Goal: Download file/media

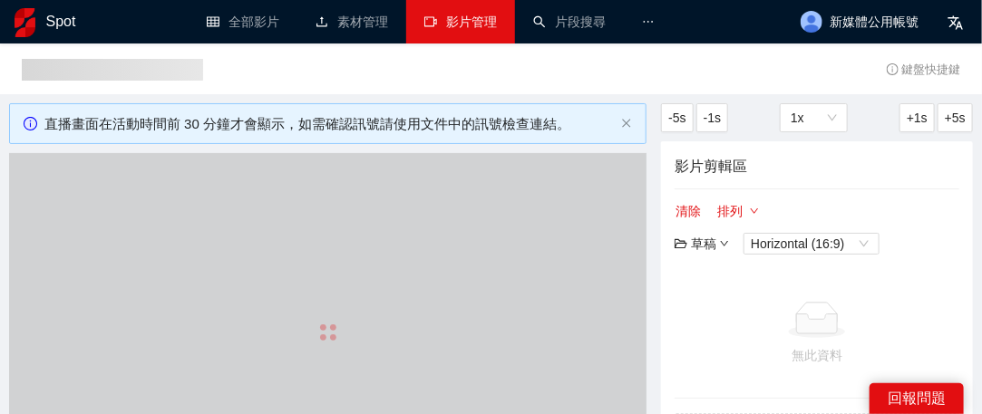
click at [459, 22] on link "影片管理" at bounding box center [460, 22] width 73 height 15
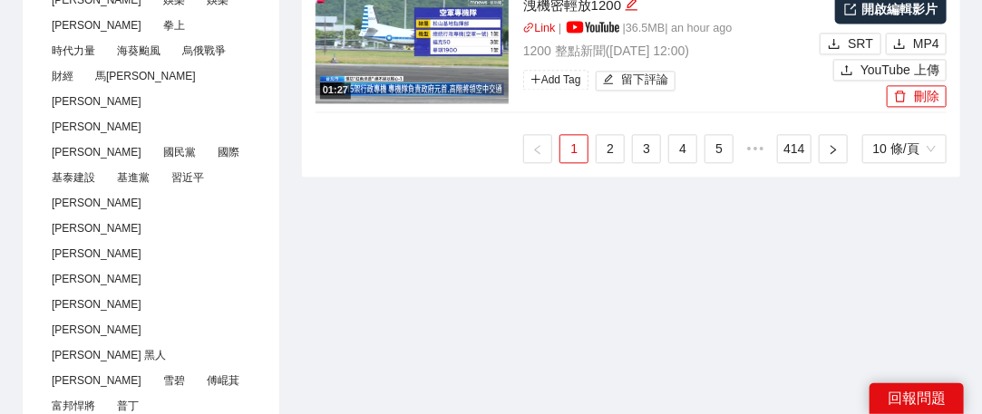
scroll to position [1088, 0]
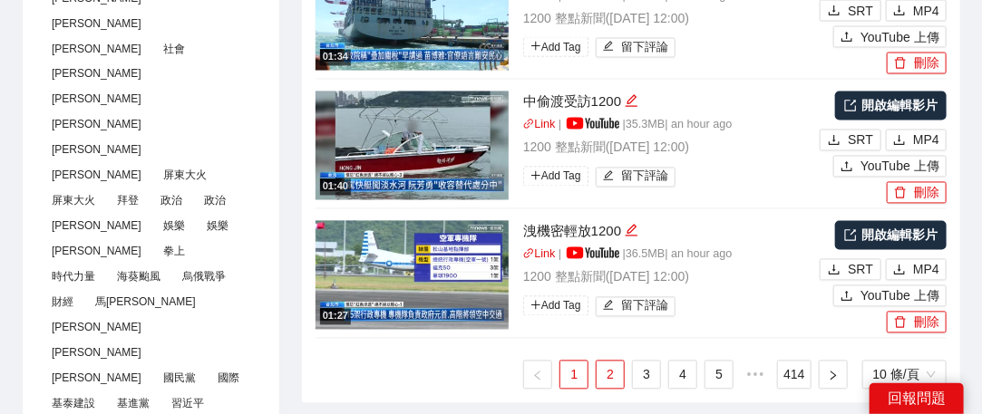
click at [614, 371] on link "2" at bounding box center [609, 375] width 27 height 27
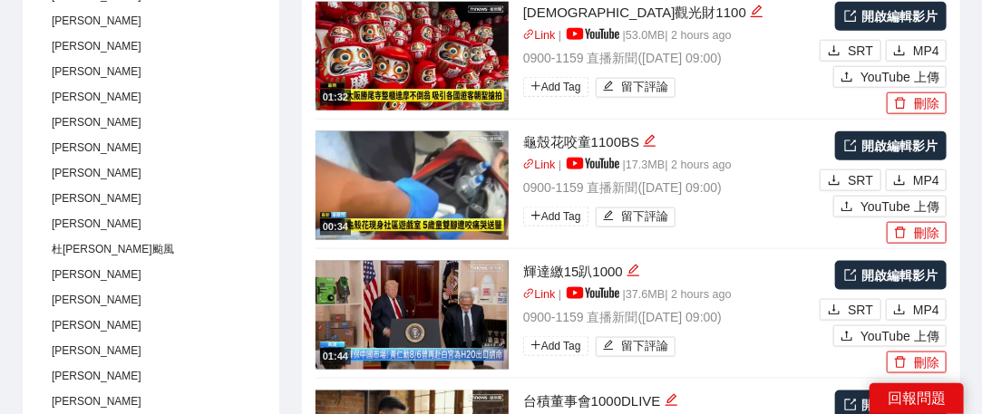
scroll to position [634, 0]
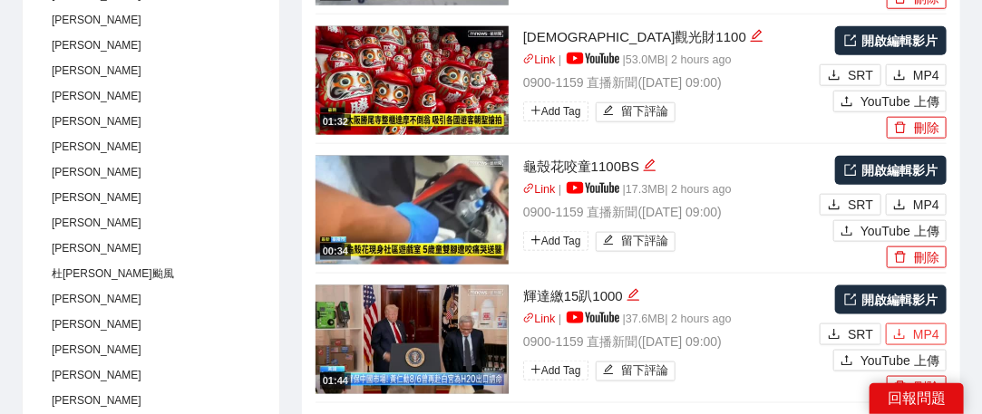
click at [926, 338] on span "MP4" at bounding box center [926, 334] width 26 height 20
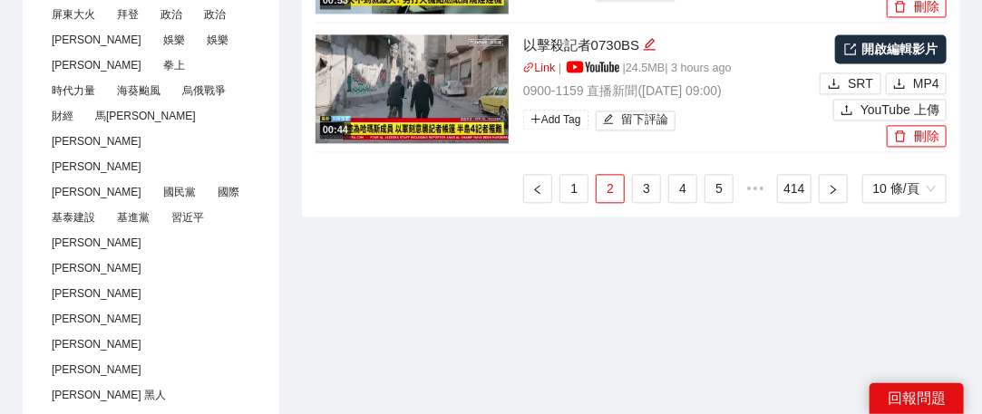
scroll to position [1178, 0]
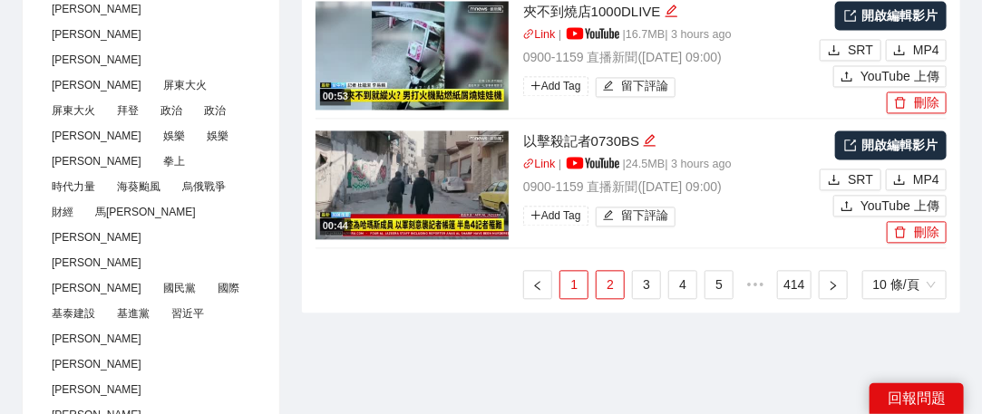
click at [581, 295] on li "1" at bounding box center [573, 284] width 29 height 29
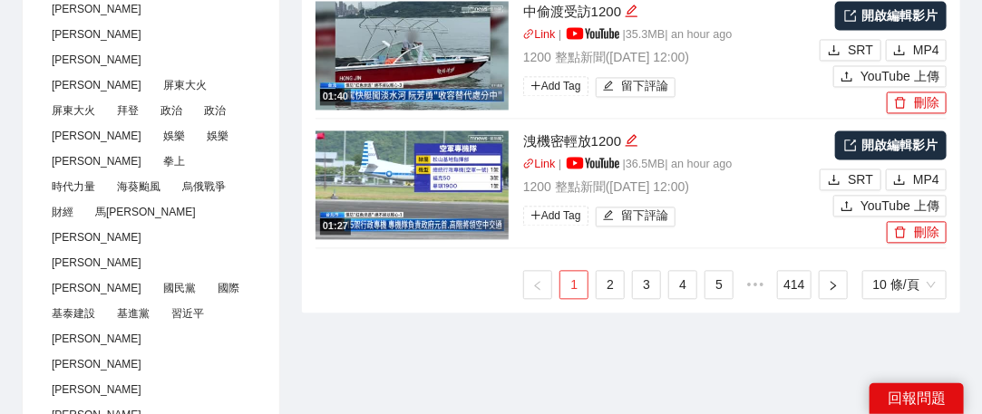
click at [568, 286] on link "1" at bounding box center [573, 284] width 27 height 27
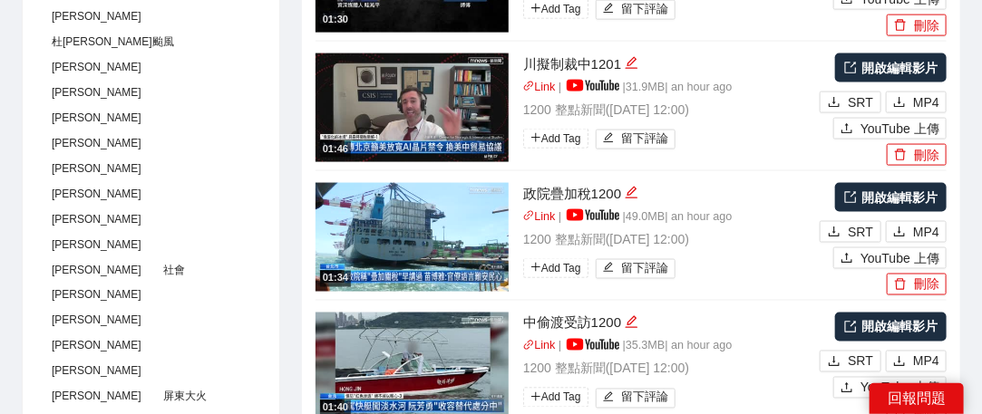
scroll to position [816, 0]
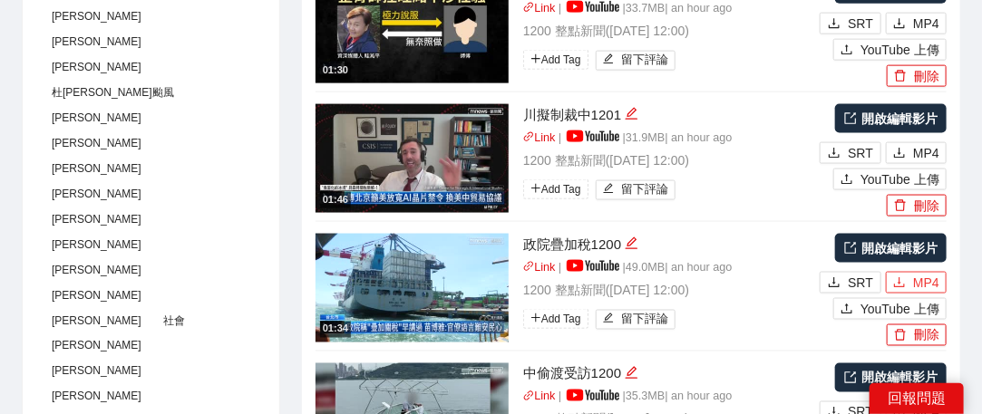
click at [925, 275] on span "MP4" at bounding box center [926, 283] width 26 height 20
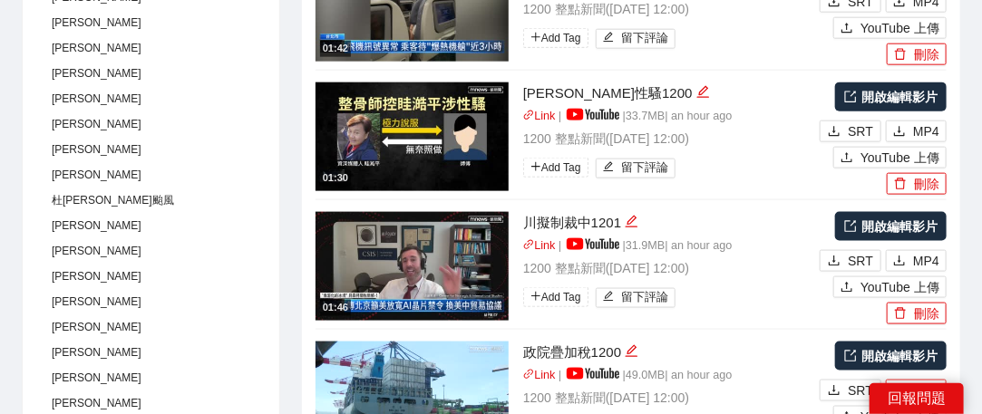
scroll to position [634, 0]
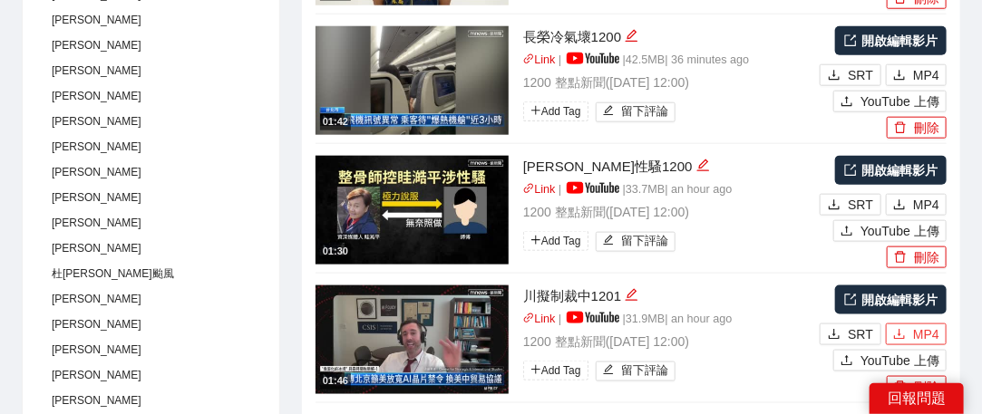
click at [934, 333] on span "MP4" at bounding box center [926, 334] width 26 height 20
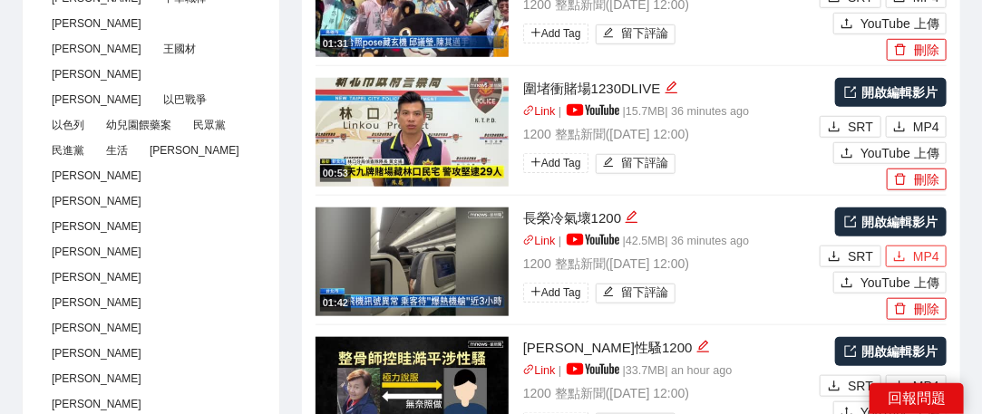
click at [912, 249] on button "MP4" at bounding box center [916, 257] width 61 height 22
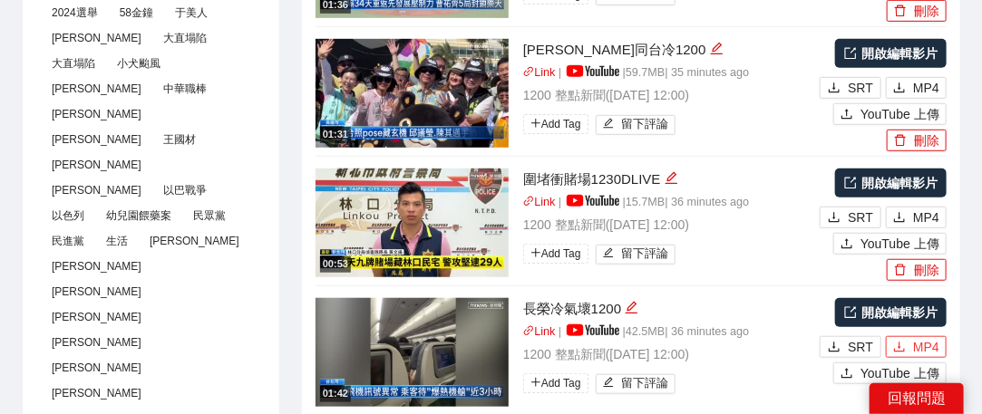
scroll to position [272, 0]
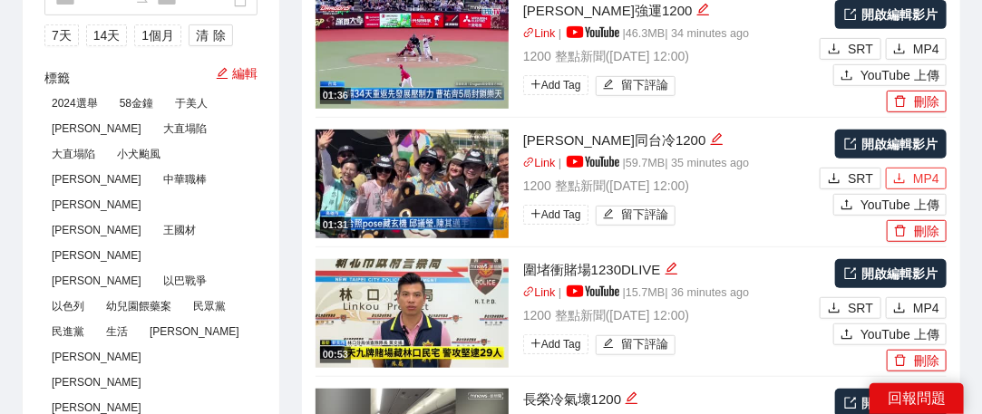
click at [915, 179] on span "MP4" at bounding box center [926, 179] width 26 height 20
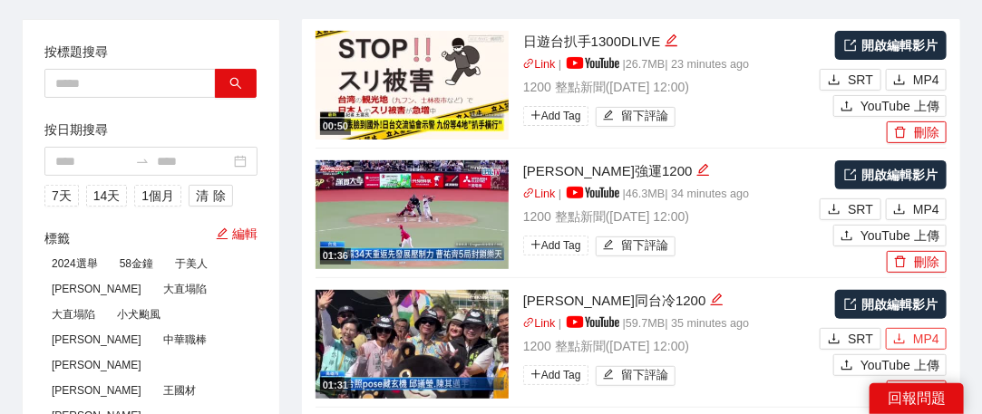
scroll to position [91, 0]
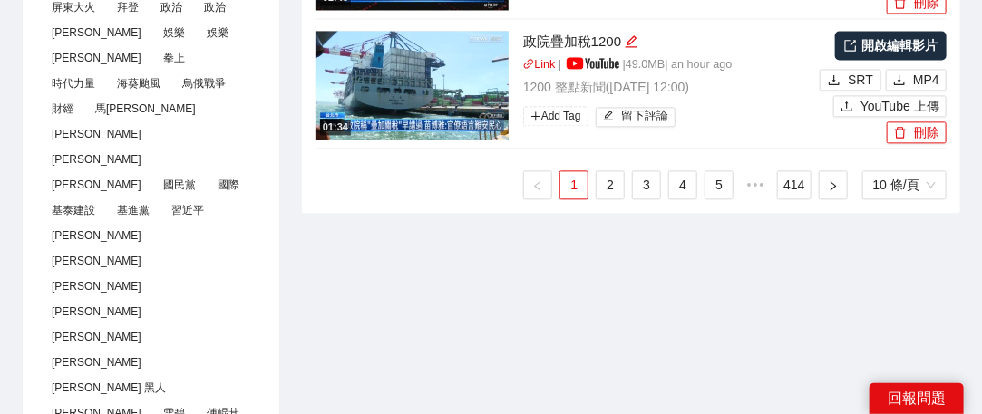
scroll to position [1360, 0]
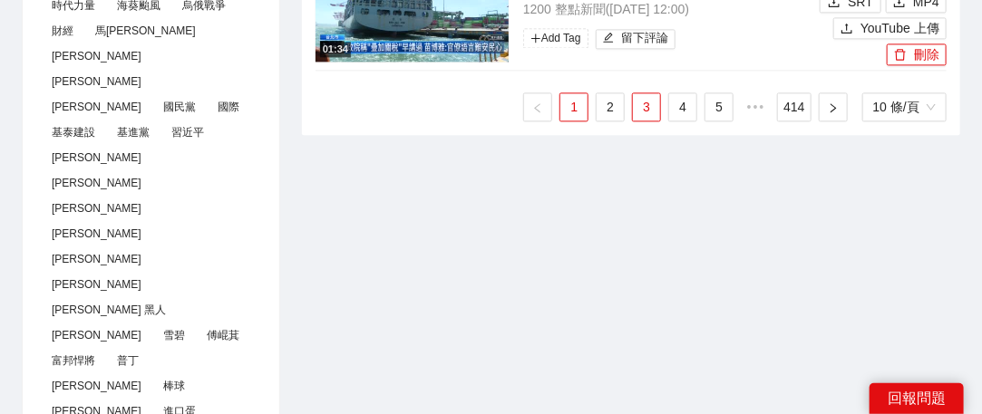
click at [635, 110] on link "3" at bounding box center [646, 106] width 27 height 27
click at [650, 111] on link "3" at bounding box center [646, 106] width 27 height 27
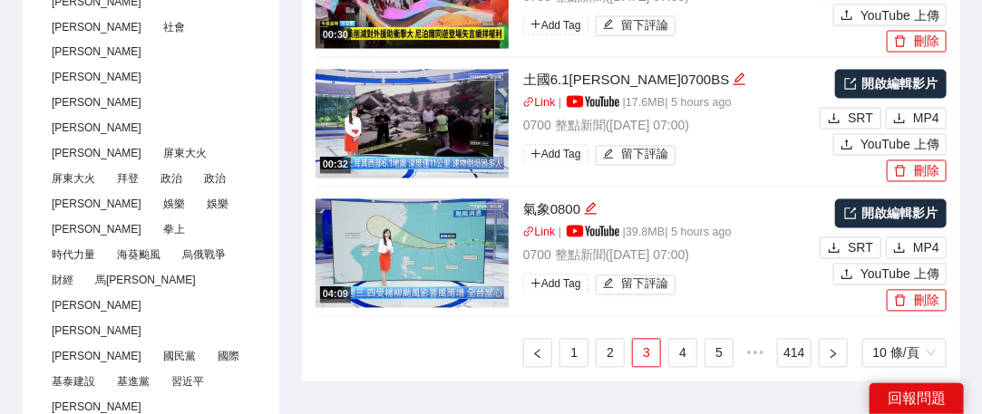
scroll to position [1450, 0]
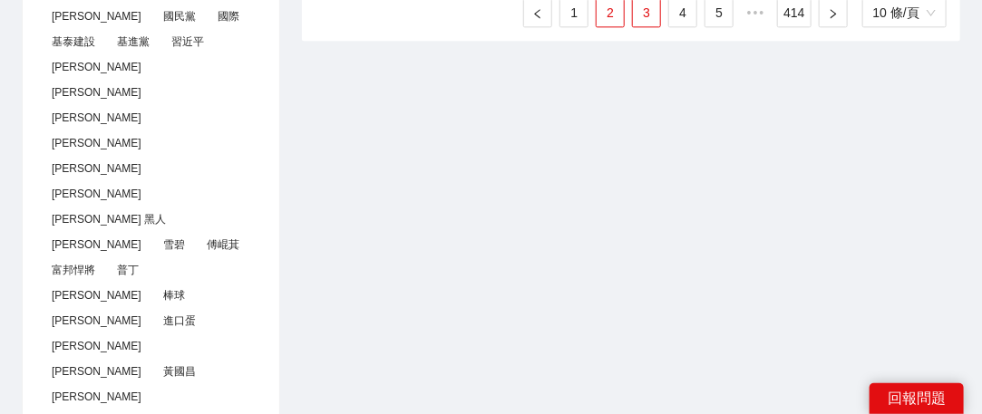
click at [604, 15] on link "2" at bounding box center [609, 12] width 27 height 27
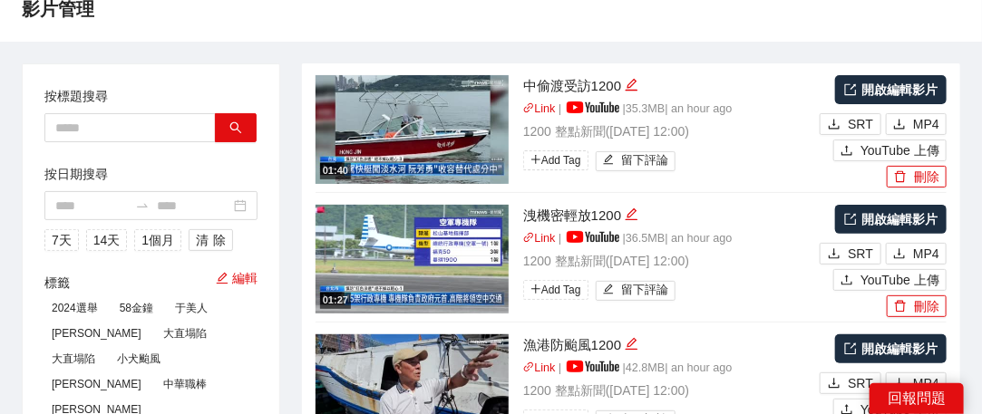
scroll to position [0, 0]
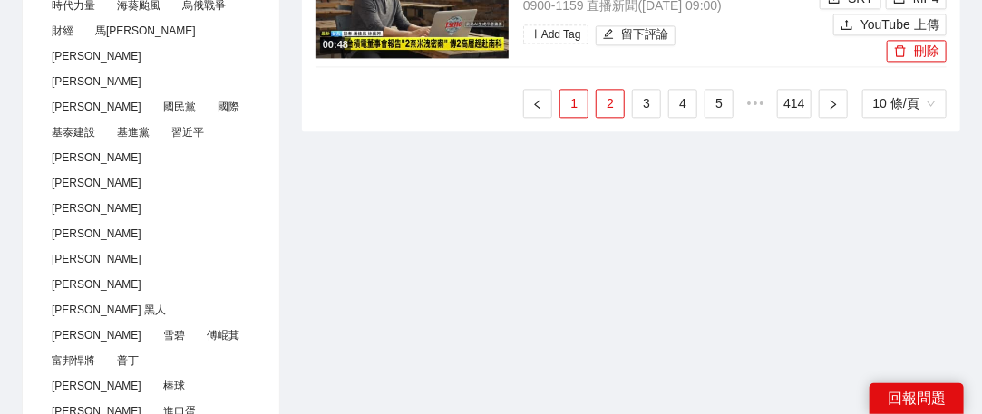
click at [587, 107] on link "1" at bounding box center [573, 103] width 27 height 27
